Goal: Check status: Check status

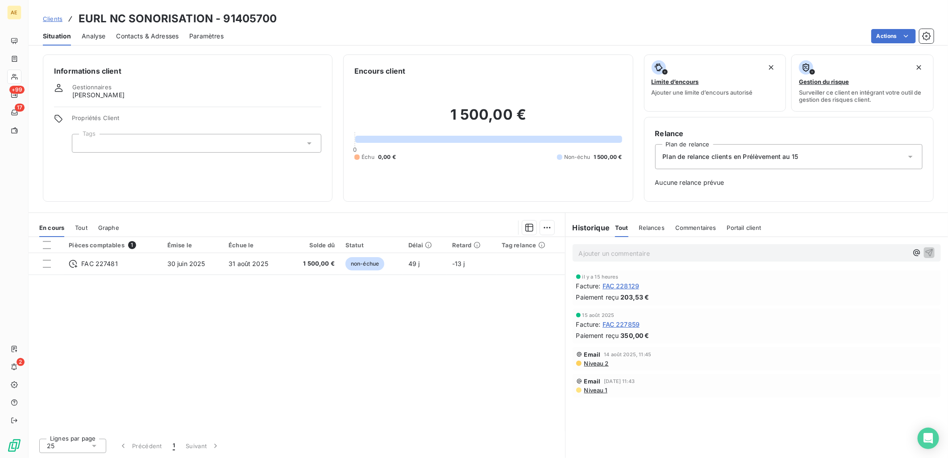
click at [61, 19] on span "Clients" at bounding box center [53, 18] width 20 height 7
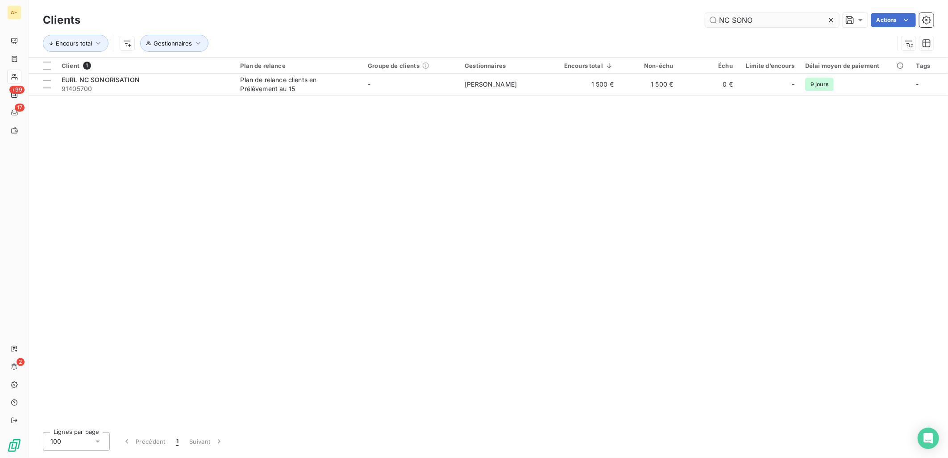
drag, startPoint x: 792, startPoint y: 20, endPoint x: 775, endPoint y: 20, distance: 17.0
click at [775, 20] on input "NC SONO" at bounding box center [772, 20] width 134 height 14
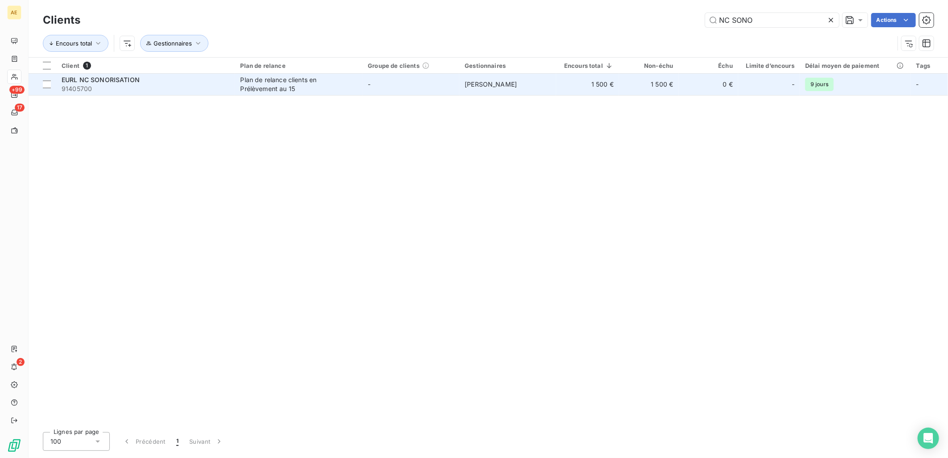
click at [558, 92] on td "1 500 €" at bounding box center [587, 84] width 63 height 21
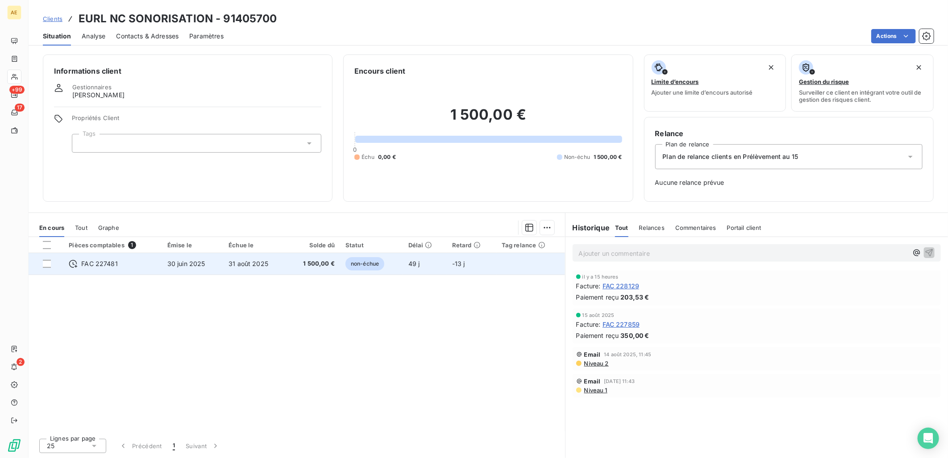
click at [261, 267] on td "31 août 2025" at bounding box center [254, 263] width 63 height 21
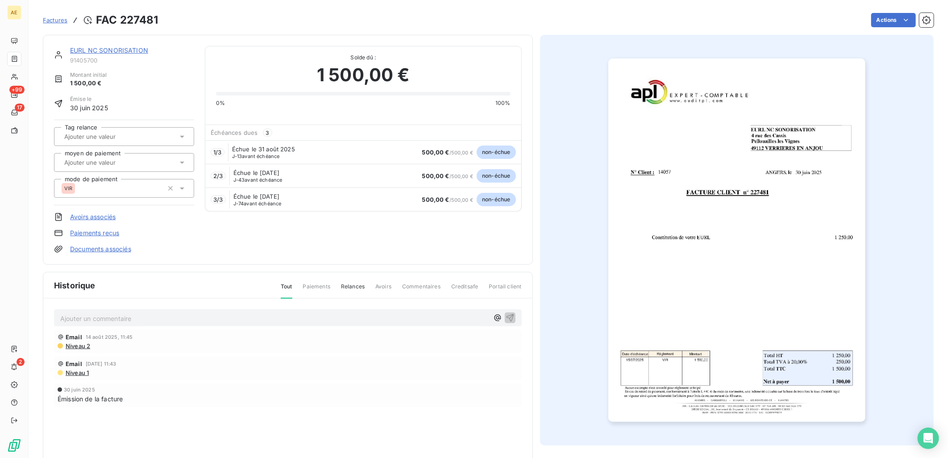
click at [97, 52] on link "EURL NC SONORISATION" at bounding box center [109, 50] width 78 height 8
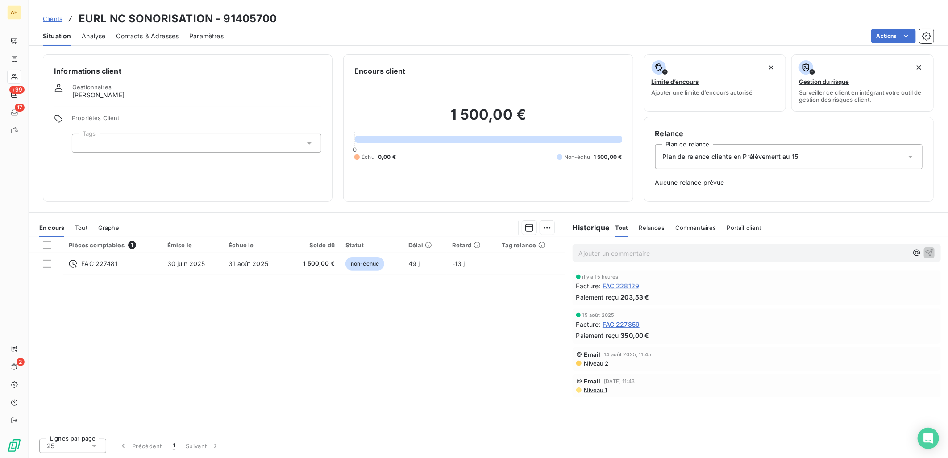
click at [163, 36] on span "Contacts & Adresses" at bounding box center [147, 36] width 63 height 9
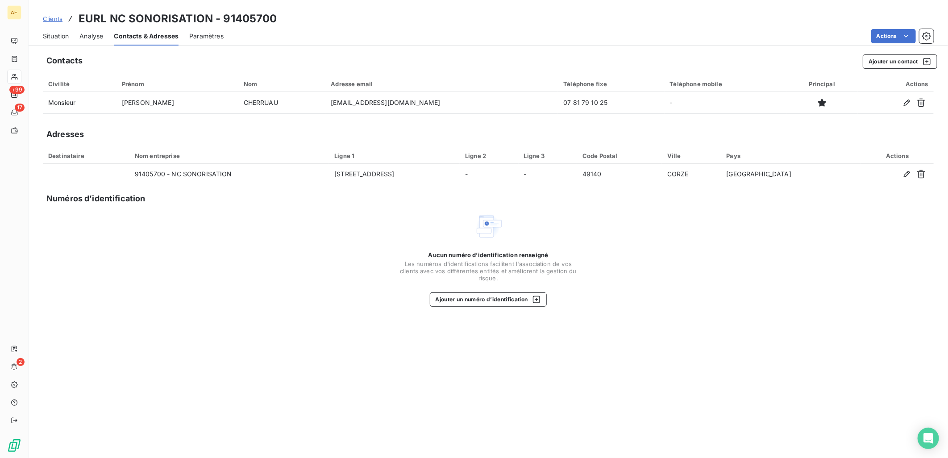
click at [51, 34] on span "Situation" at bounding box center [56, 36] width 26 height 9
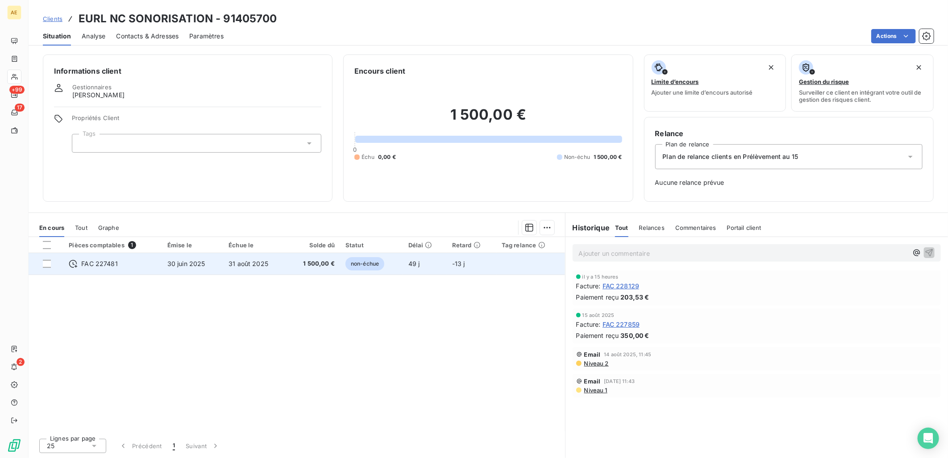
click at [211, 269] on td "30 juin 2025" at bounding box center [192, 263] width 61 height 21
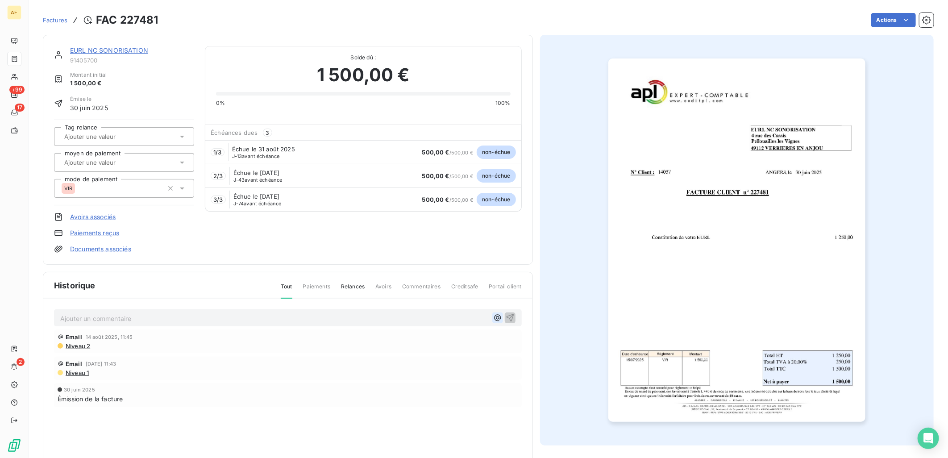
click at [494, 318] on icon "button" at bounding box center [497, 318] width 7 height 7
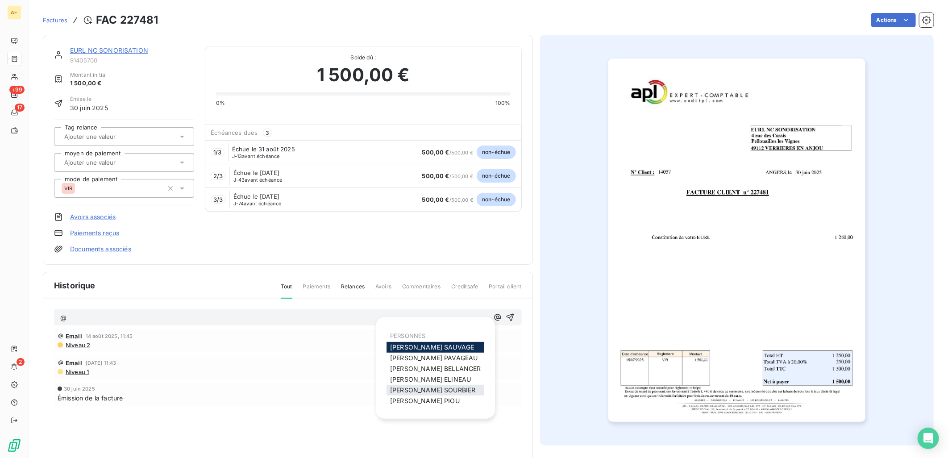
click at [432, 391] on span "[PERSON_NAME]" at bounding box center [432, 390] width 85 height 8
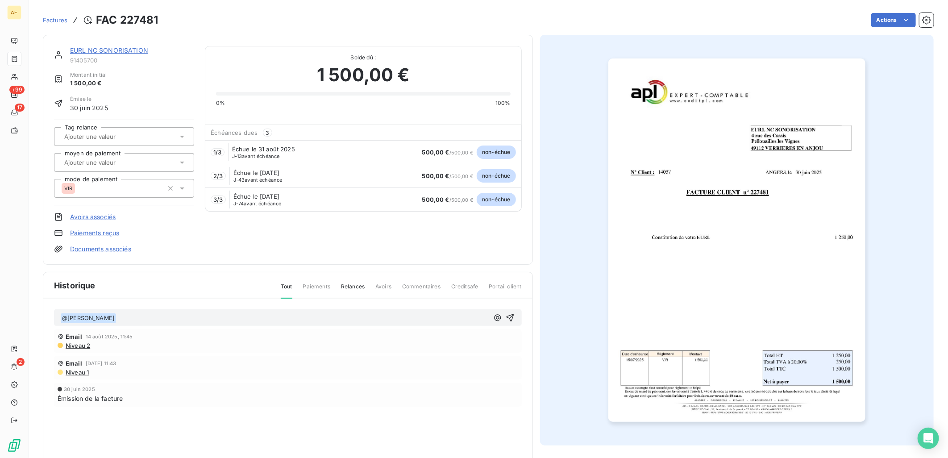
click at [320, 320] on p "﻿ @ [PERSON_NAME] ﻿ ﻿" at bounding box center [274, 318] width 429 height 11
click at [213, 318] on span "Bonjour, vu par téléphone aveec [PERSON_NAME] : la facture sera prélevée en 3 f…" at bounding box center [267, 318] width 300 height 8
click at [509, 316] on icon "button" at bounding box center [510, 317] width 9 height 9
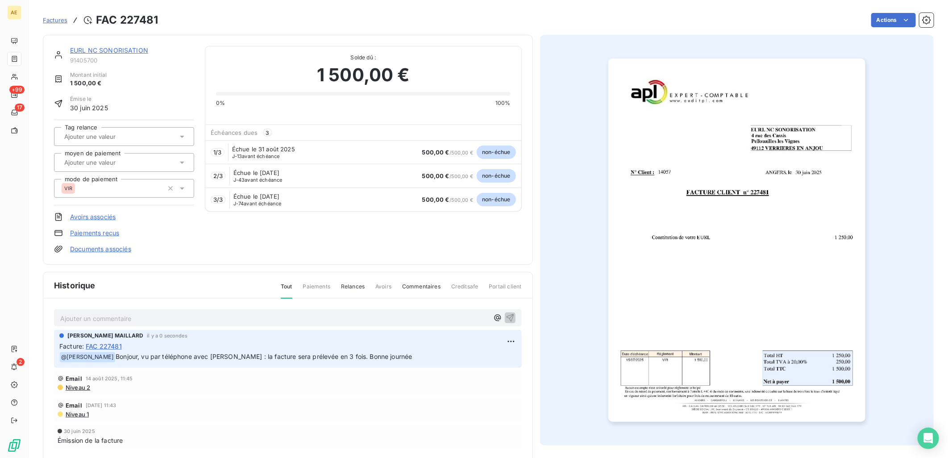
click at [96, 46] on link "EURL NC SONORISATION" at bounding box center [109, 50] width 78 height 8
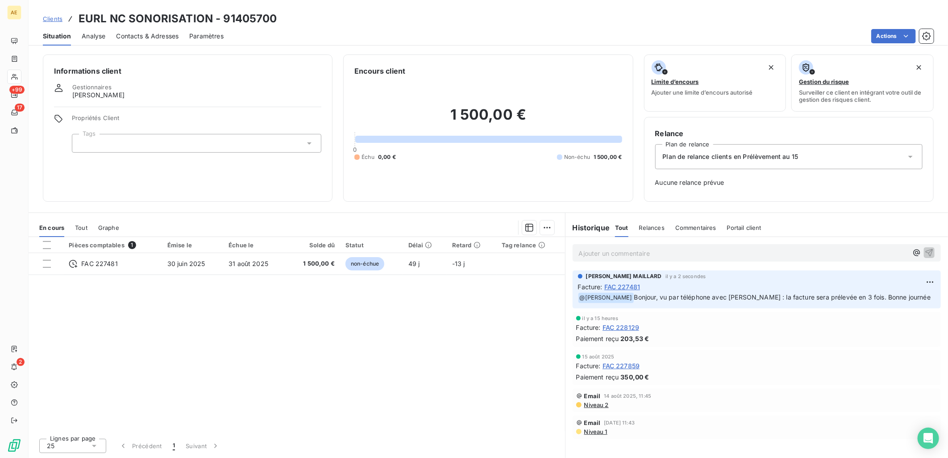
click at [58, 20] on span "Clients" at bounding box center [53, 18] width 20 height 7
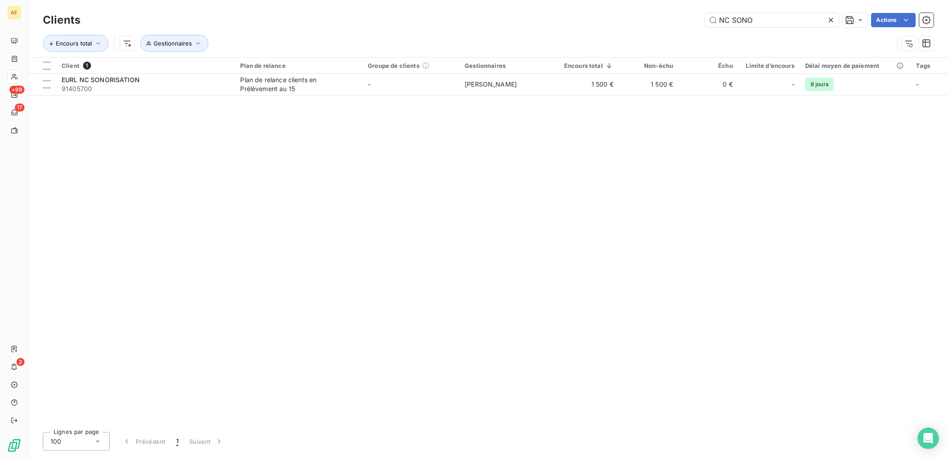
drag, startPoint x: 771, startPoint y: 22, endPoint x: 483, endPoint y: 24, distance: 288.4
click at [483, 24] on div "NC SONO Actions" at bounding box center [512, 20] width 843 height 14
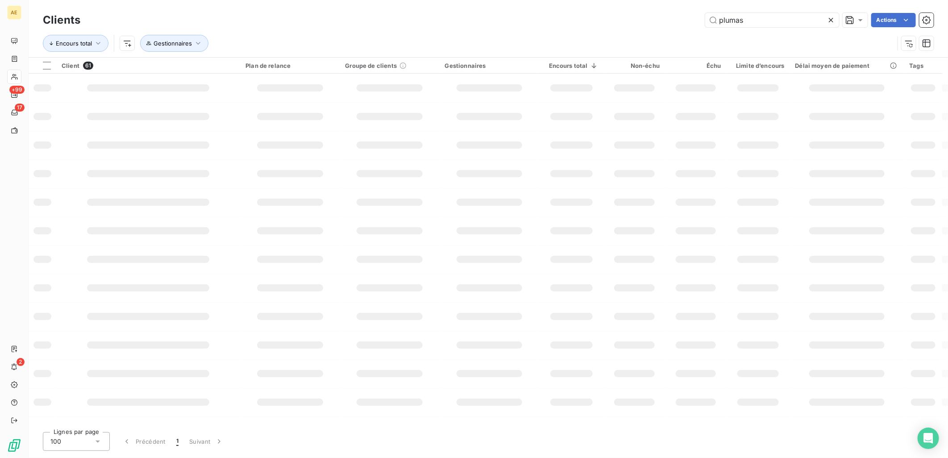
type input "plumas"
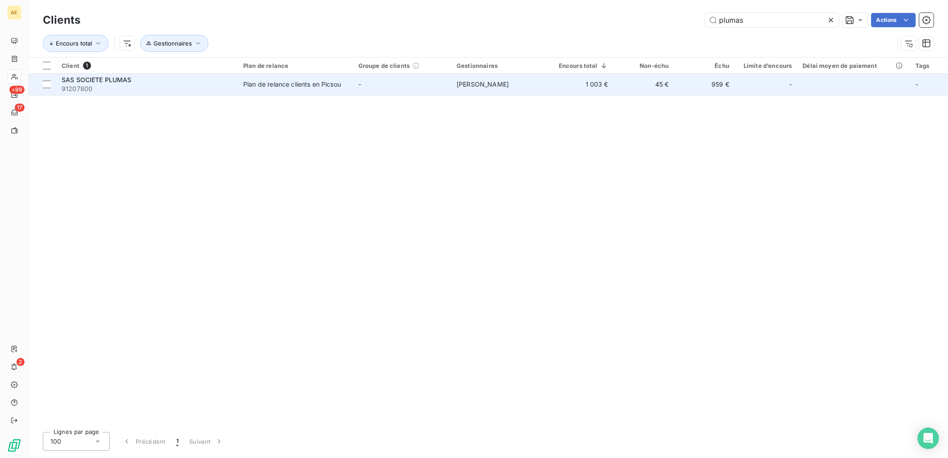
click at [309, 78] on td "Plan de relance clients en Picsou" at bounding box center [295, 84] width 115 height 21
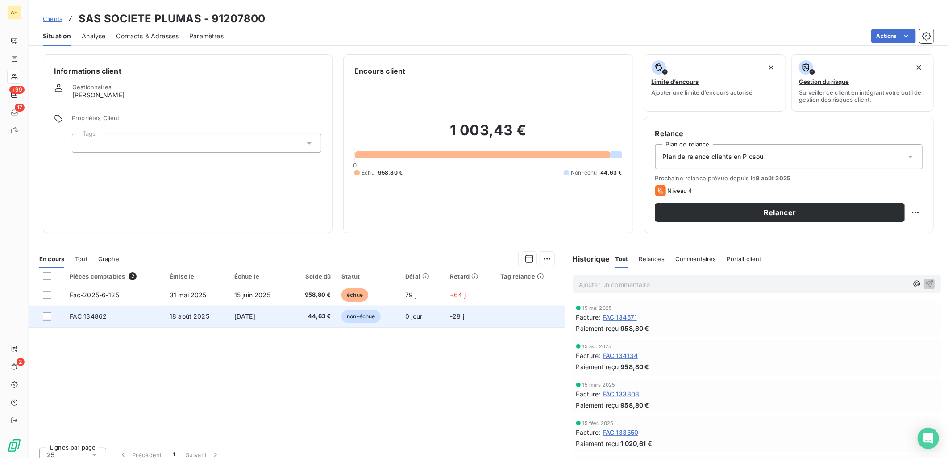
click at [221, 311] on td "18 août 2025" at bounding box center [196, 316] width 65 height 21
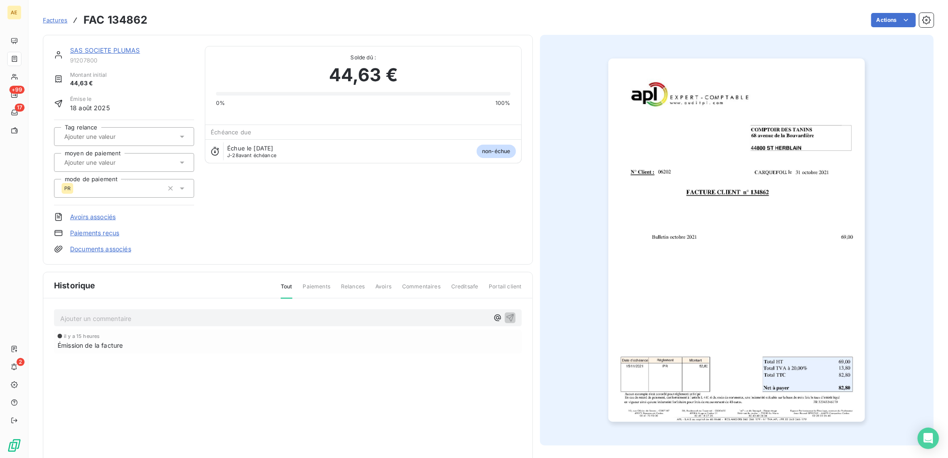
click at [86, 234] on link "Paiements reçus" at bounding box center [94, 233] width 49 height 9
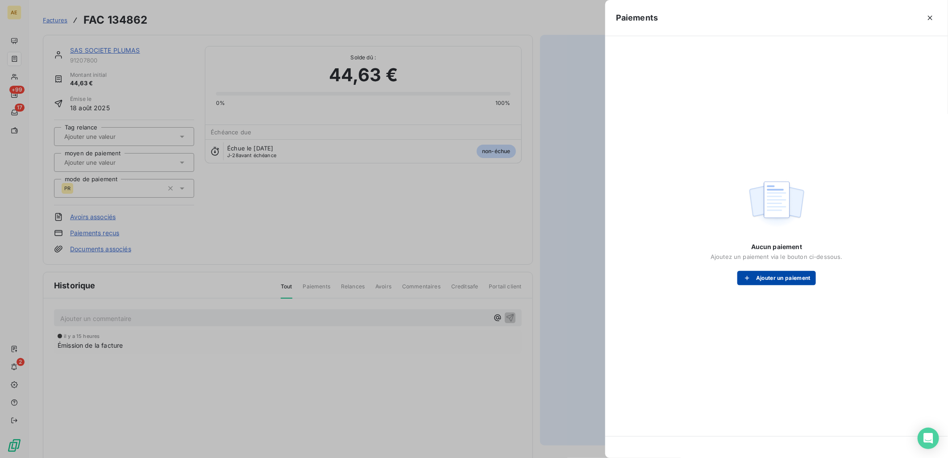
click at [768, 278] on button "Ajouter un paiement" at bounding box center [777, 278] width 79 height 14
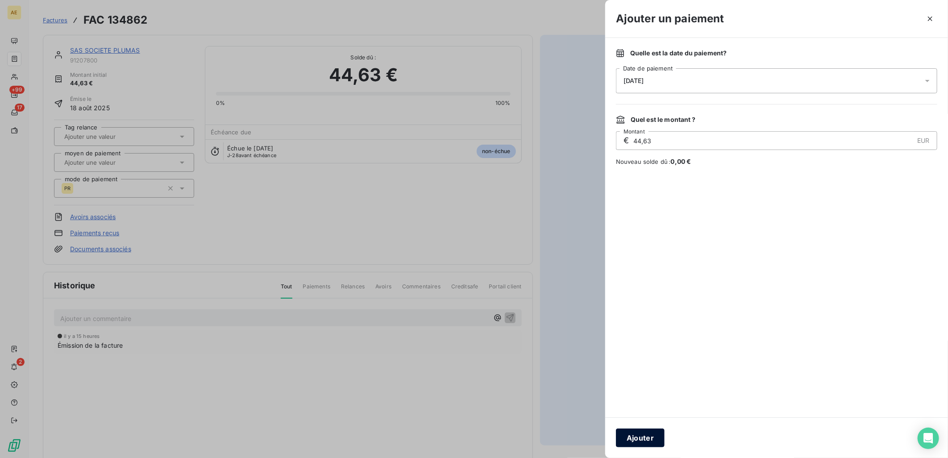
click at [650, 441] on button "Ajouter" at bounding box center [640, 438] width 49 height 19
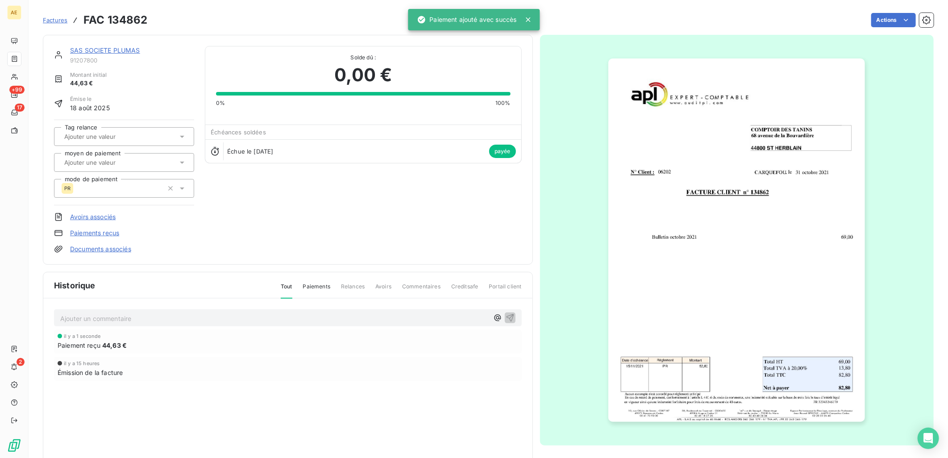
click at [102, 49] on link "SAS SOCIETE PLUMAS" at bounding box center [105, 50] width 70 height 8
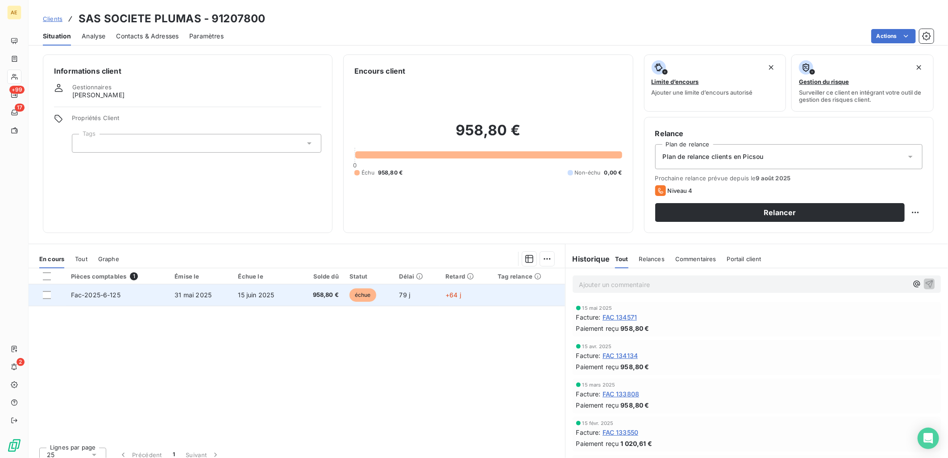
click at [233, 298] on td "15 juin 2025" at bounding box center [264, 294] width 63 height 21
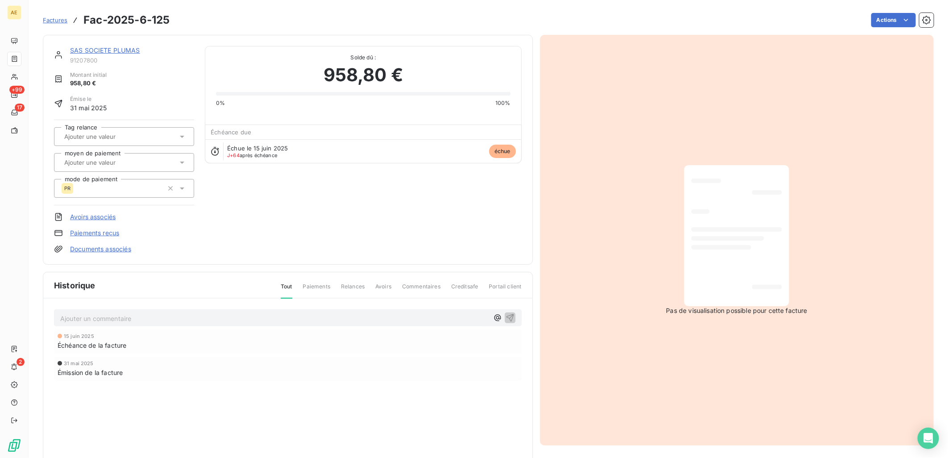
click at [106, 231] on link "Paiements reçus" at bounding box center [94, 233] width 49 height 9
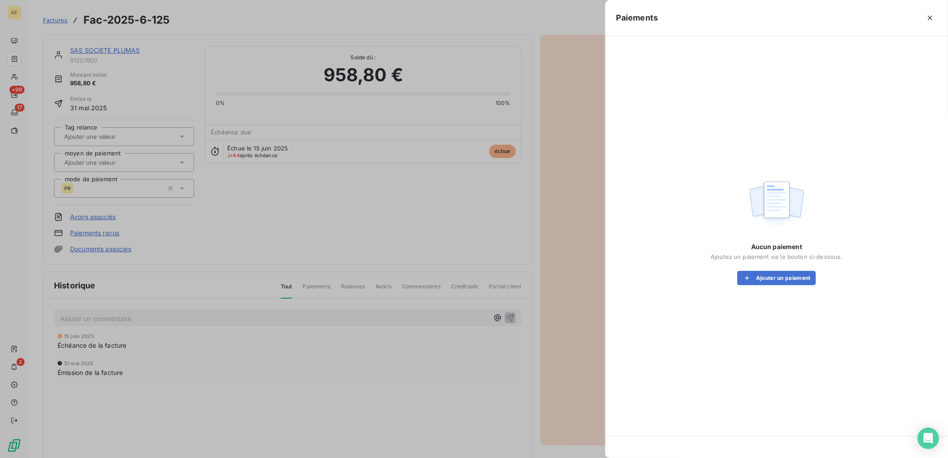
click at [752, 269] on div "Aucun paiement Ajoutez un paiement via le bouton ci-dessous. Ajouter un paiement" at bounding box center [777, 263] width 132 height 43
click at [759, 272] on button "Ajouter un paiement" at bounding box center [777, 278] width 79 height 14
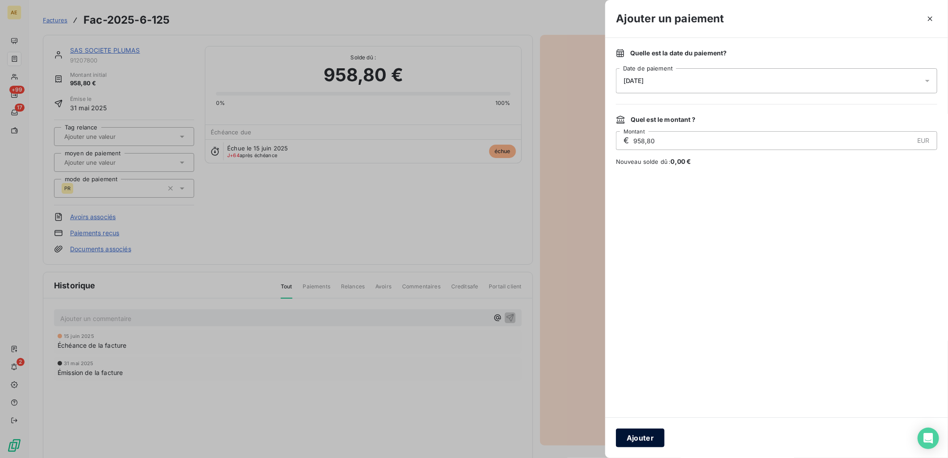
click at [645, 436] on button "Ajouter" at bounding box center [640, 438] width 49 height 19
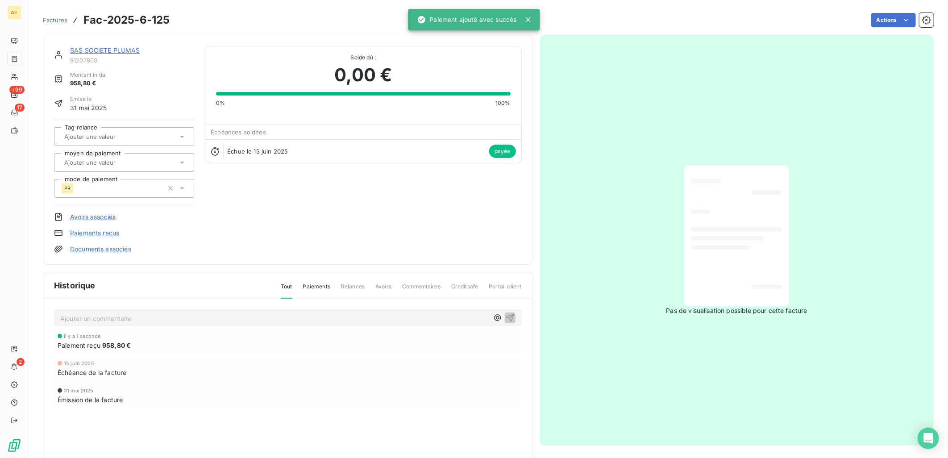
click at [96, 50] on link "SAS SOCIETE PLUMAS" at bounding box center [105, 50] width 70 height 8
